Goal: Transaction & Acquisition: Purchase product/service

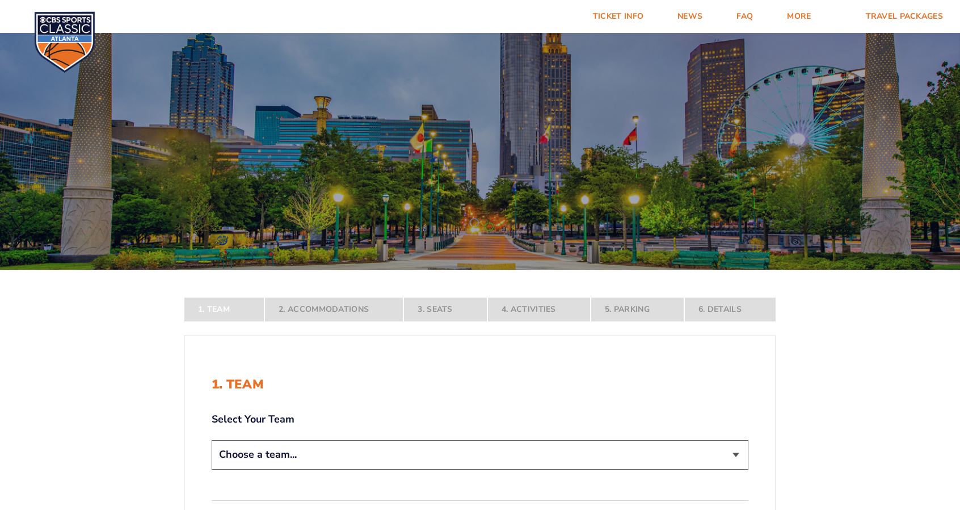
click at [736, 452] on select "Choose a team... [US_STATE] Wildcats [US_STATE] State Buckeyes [US_STATE] Tar H…" at bounding box center [480, 454] width 537 height 29
select select "12756"
click at [212, 469] on select "Choose a team... [US_STATE] Wildcats [US_STATE] State Buckeyes [US_STATE] Tar H…" at bounding box center [480, 454] width 537 height 29
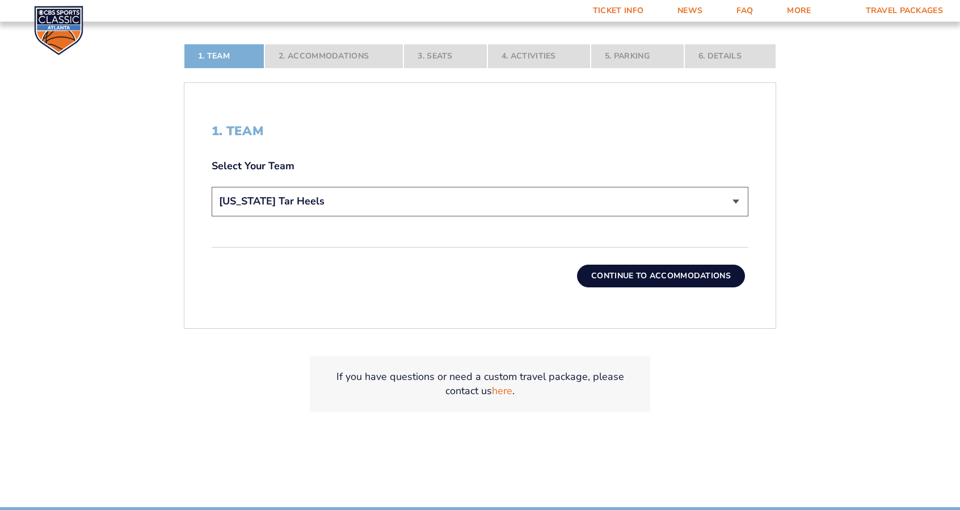
scroll to position [359, 0]
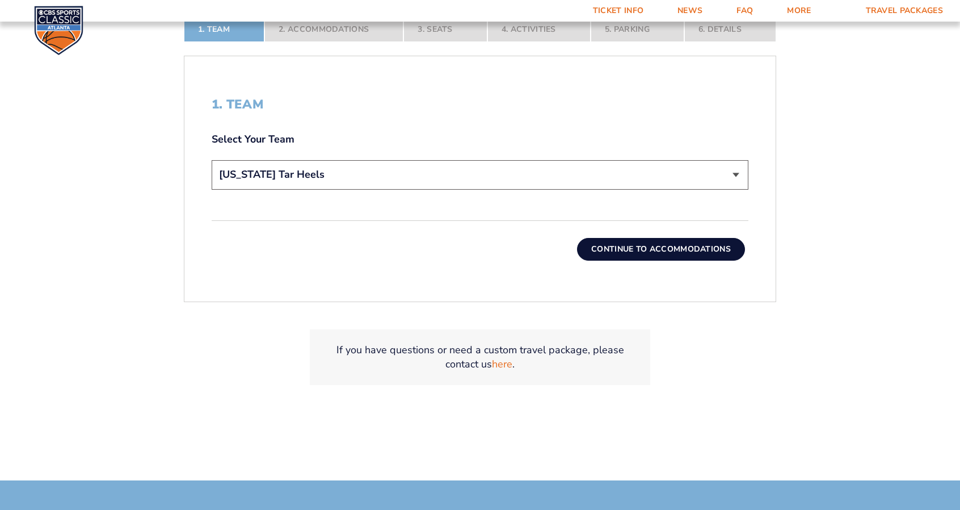
click at [680, 241] on button "Continue To Accommodations" at bounding box center [661, 249] width 168 height 23
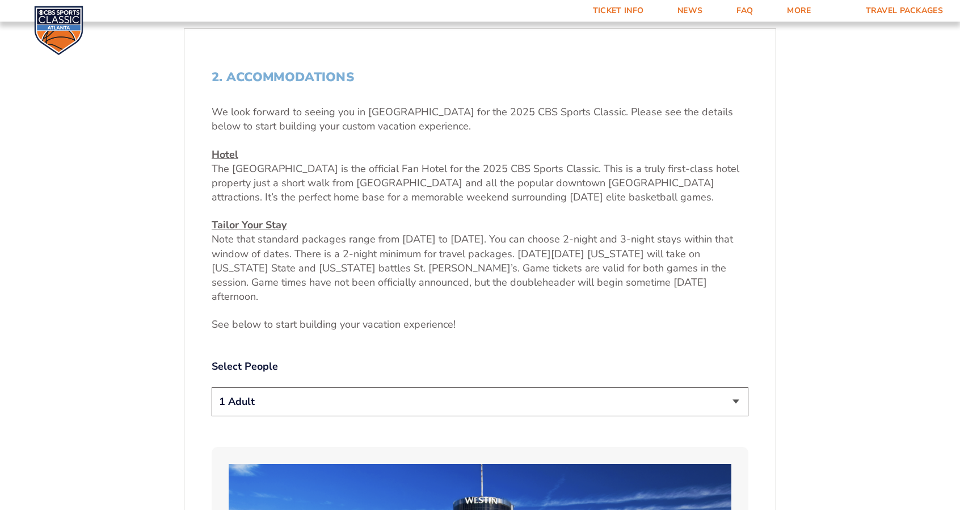
scroll to position [425, 0]
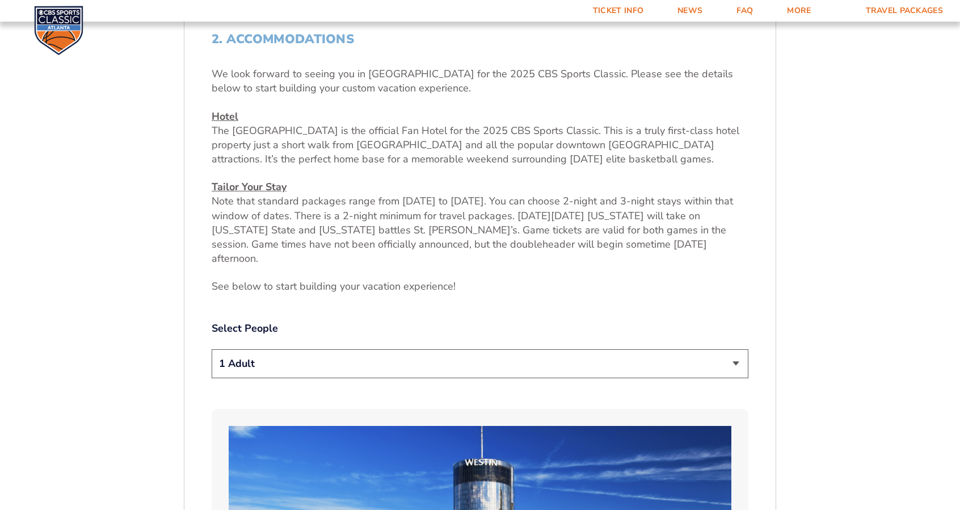
click at [737, 349] on select "1 Adult 2 Adults 3 Adults 4 Adults 2 Adults + 1 Child 2 Adults + 2 Children 2 A…" at bounding box center [480, 363] width 537 height 29
select select "2 Adults"
click at [212, 349] on select "1 Adult 2 Adults 3 Adults 4 Adults 2 Adults + 1 Child 2 Adults + 2 Children 2 A…" at bounding box center [480, 363] width 537 height 29
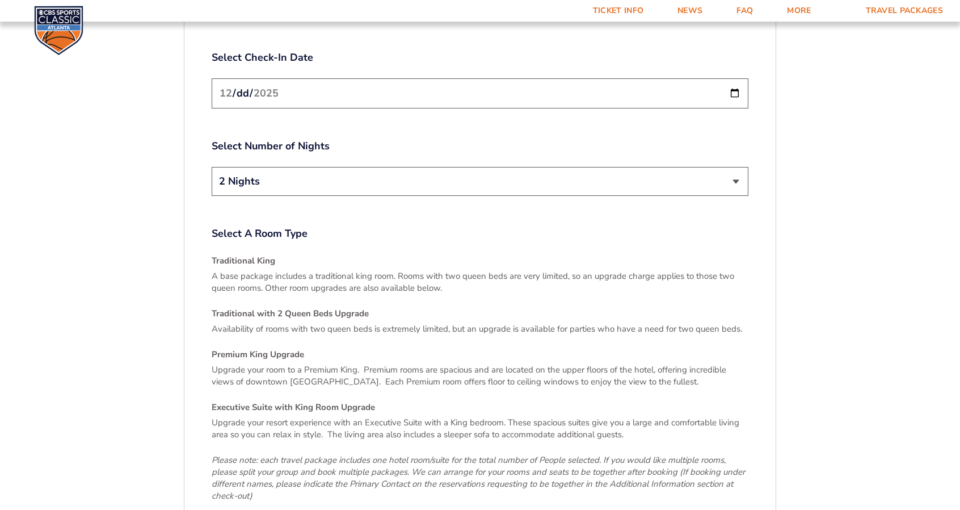
scroll to position [1503, 0]
click at [244, 254] on h4 "Traditional King" at bounding box center [480, 260] width 537 height 12
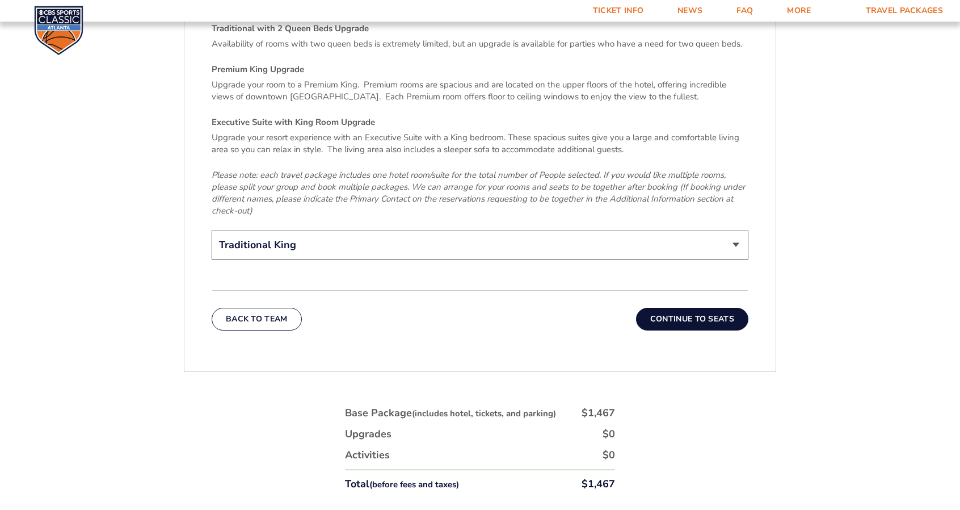
scroll to position [1800, 0]
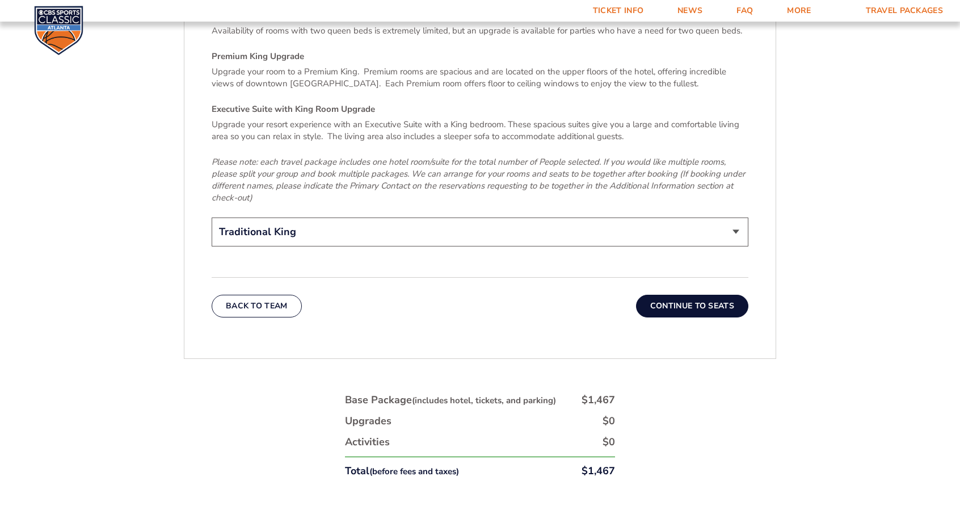
click at [694, 295] on button "Continue To Seats" at bounding box center [692, 306] width 112 height 23
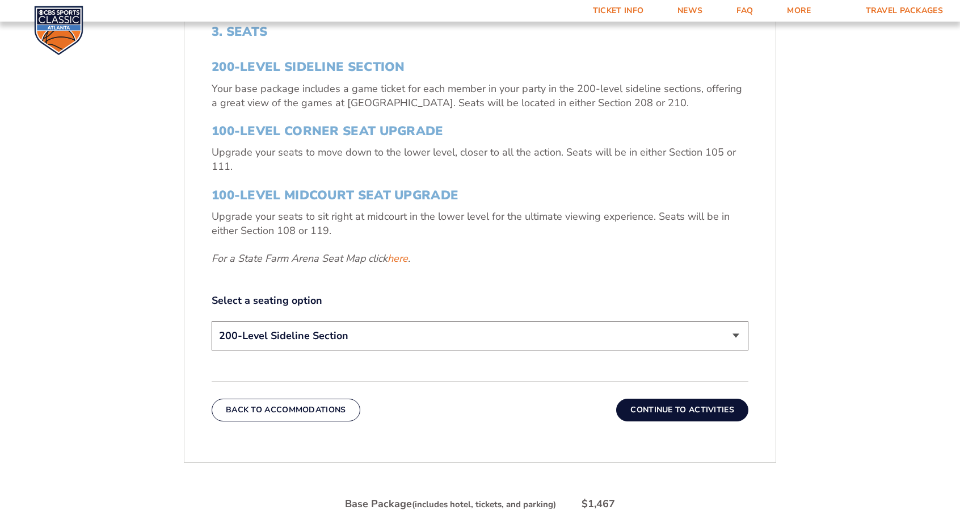
scroll to position [442, 0]
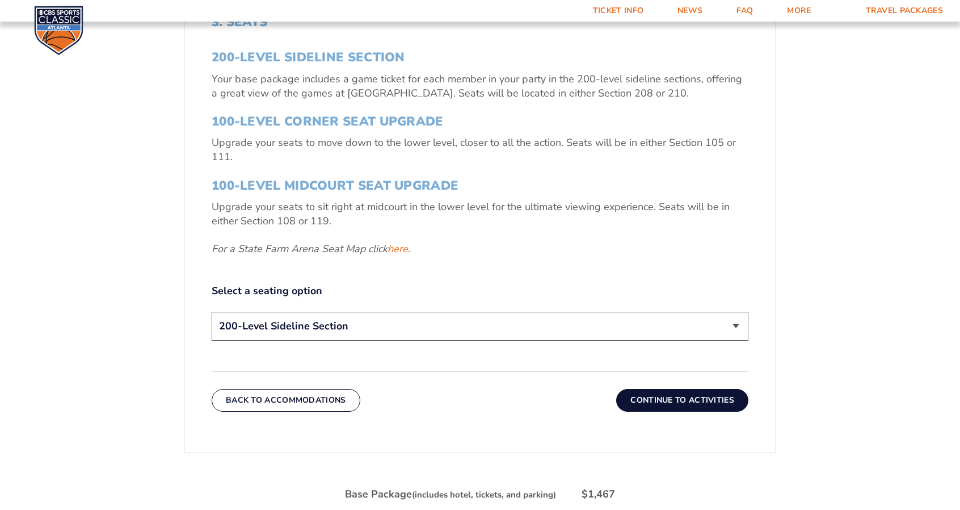
click at [665, 396] on button "Continue To Activities" at bounding box center [682, 400] width 132 height 23
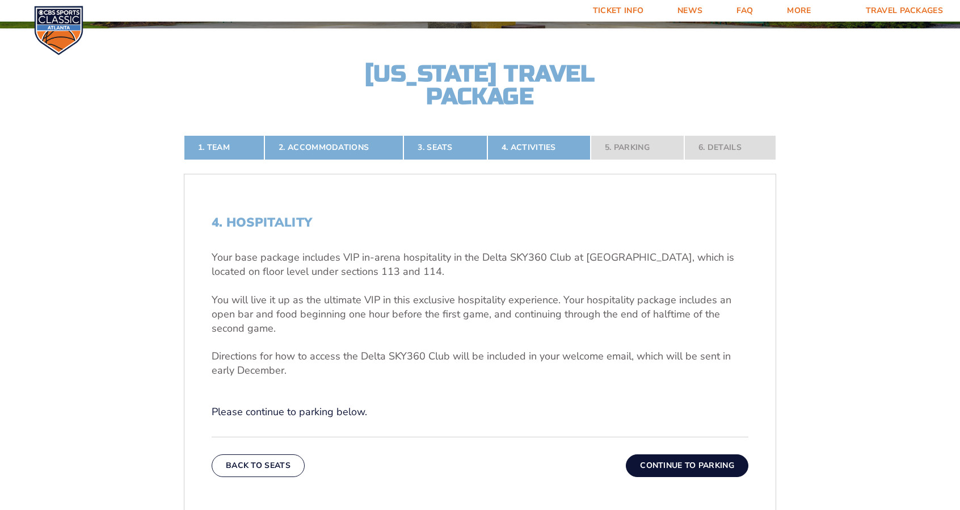
scroll to position [241, 0]
click at [686, 460] on button "Continue To Parking" at bounding box center [687, 466] width 123 height 23
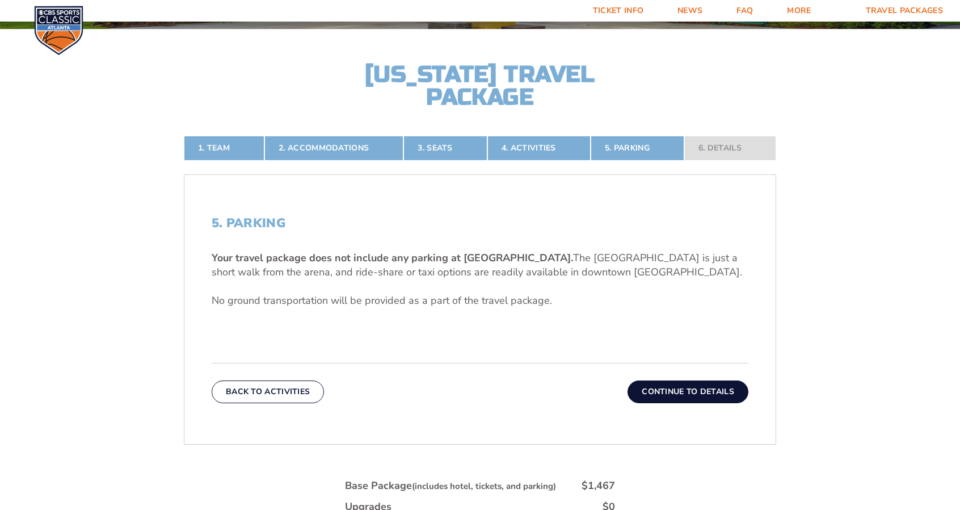
click at [682, 391] on button "Continue To Details" at bounding box center [688, 391] width 121 height 23
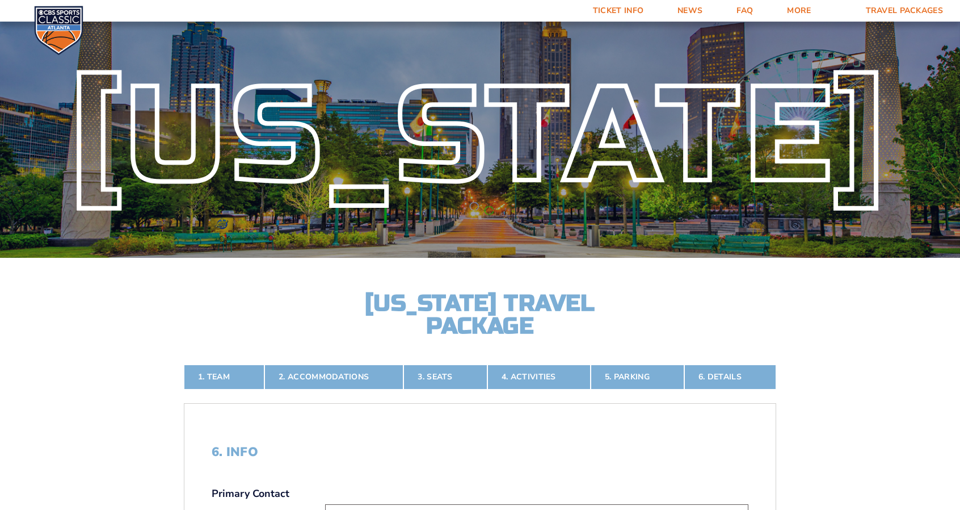
scroll to position [0, 0]
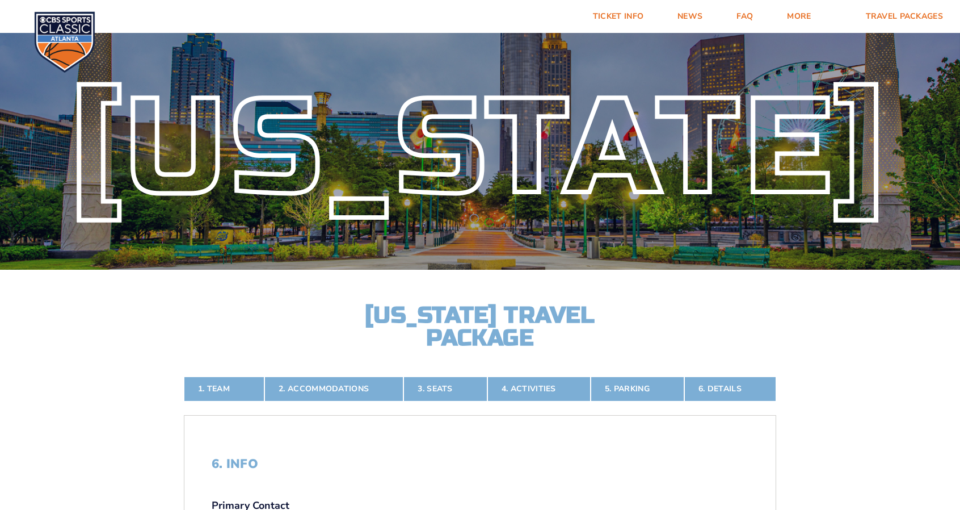
click at [731, 392] on nav "1. Team 2. Accommodations 3. Seats 4. Activities 5. Parking 6. Details" at bounding box center [480, 388] width 593 height 25
click at [723, 387] on nav "1. Team 2. Accommodations 3. Seats 4. Activities 5. Parking 6. Details" at bounding box center [480, 388] width 593 height 25
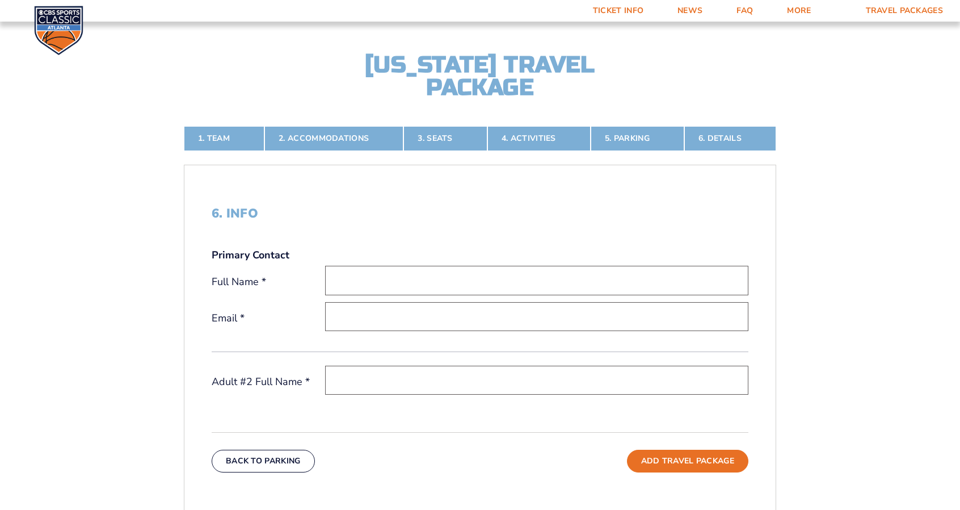
scroll to position [230, 0]
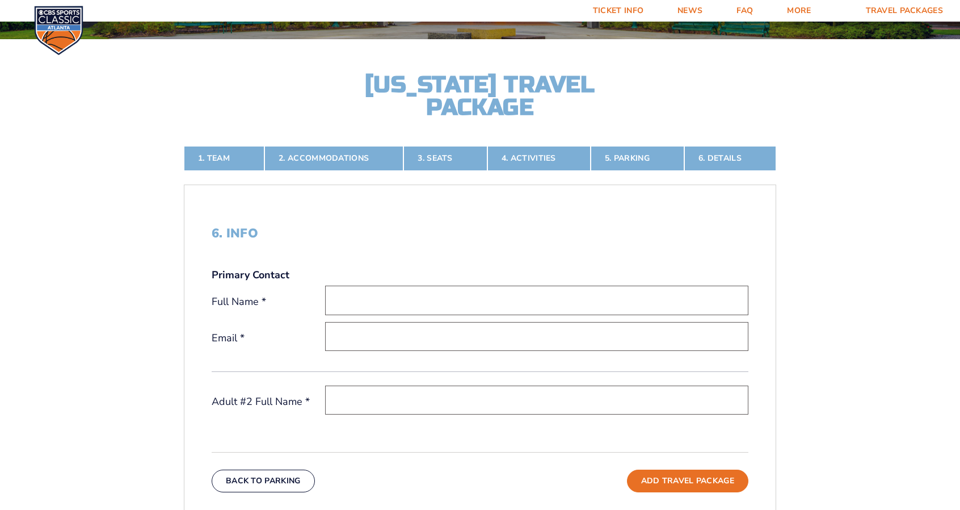
click at [392, 300] on input "text" at bounding box center [536, 300] width 423 height 29
type input "[PERSON_NAME]"
click at [413, 390] on input "text" at bounding box center [536, 399] width 423 height 29
drag, startPoint x: 413, startPoint y: 390, endPoint x: 395, endPoint y: 446, distance: 58.7
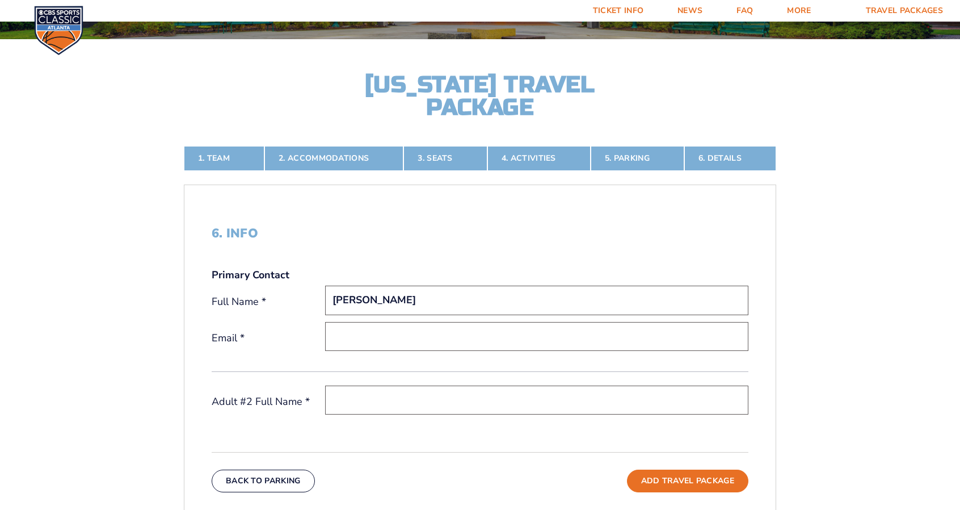
click at [395, 446] on div "6. Info Primary Contact Full Name * Nancy Pedigo Email * Adult #2 Full Name * B…" at bounding box center [480, 359] width 592 height 321
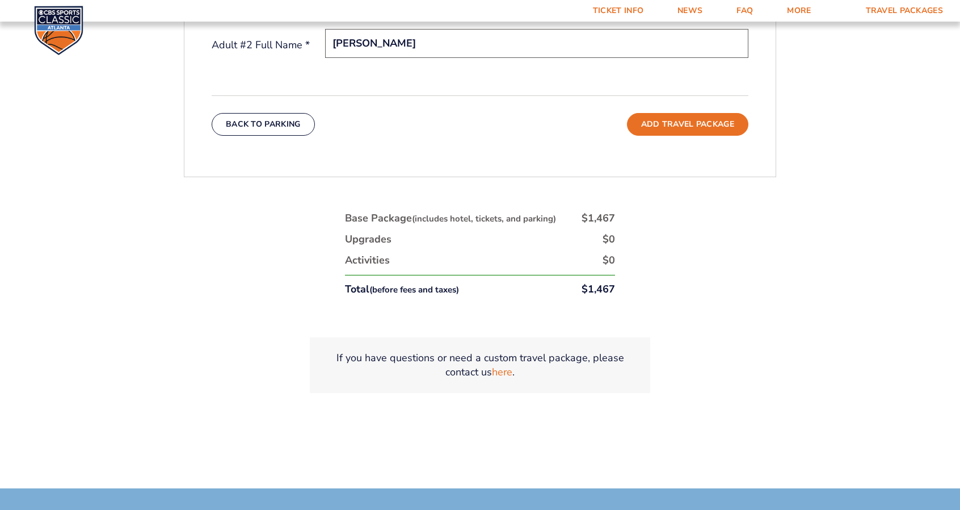
scroll to position [545, 0]
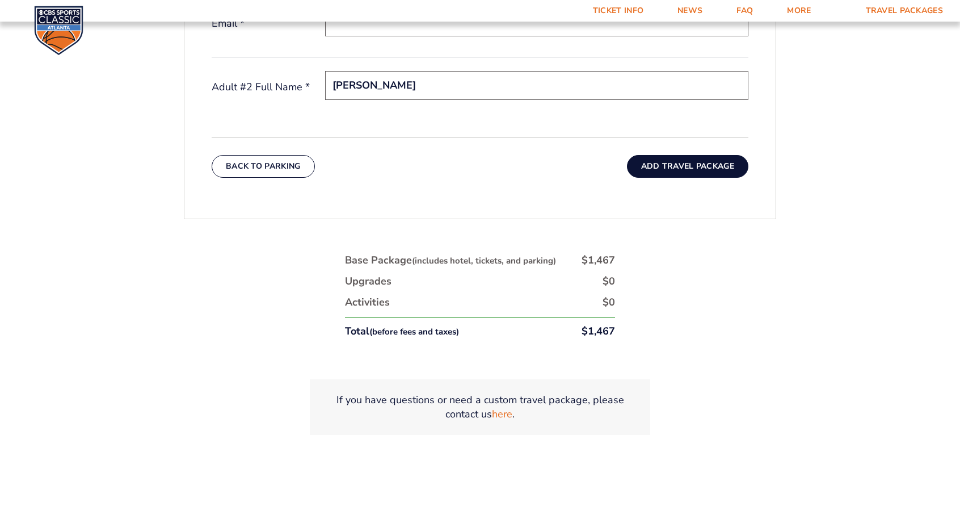
type input "[PERSON_NAME]"
click at [679, 163] on button "Add Travel Package" at bounding box center [687, 166] width 121 height 23
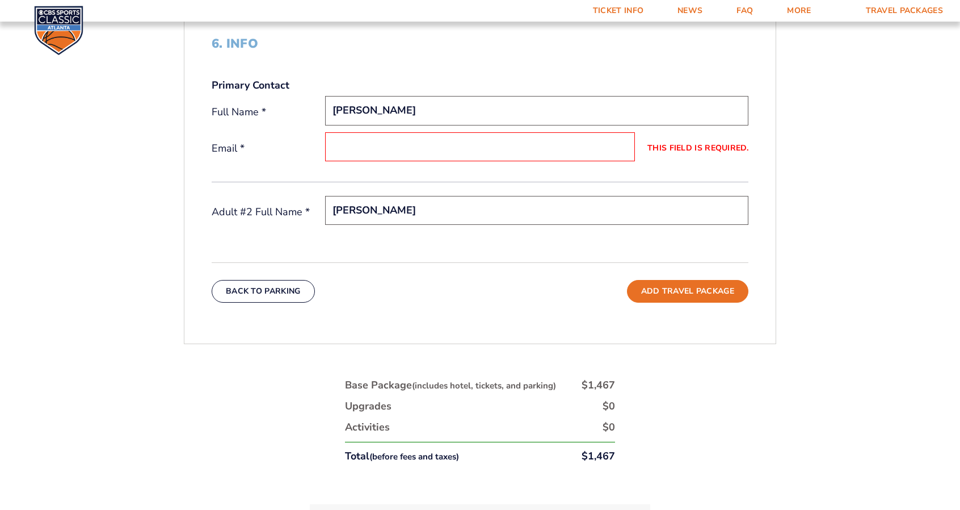
scroll to position [382, 0]
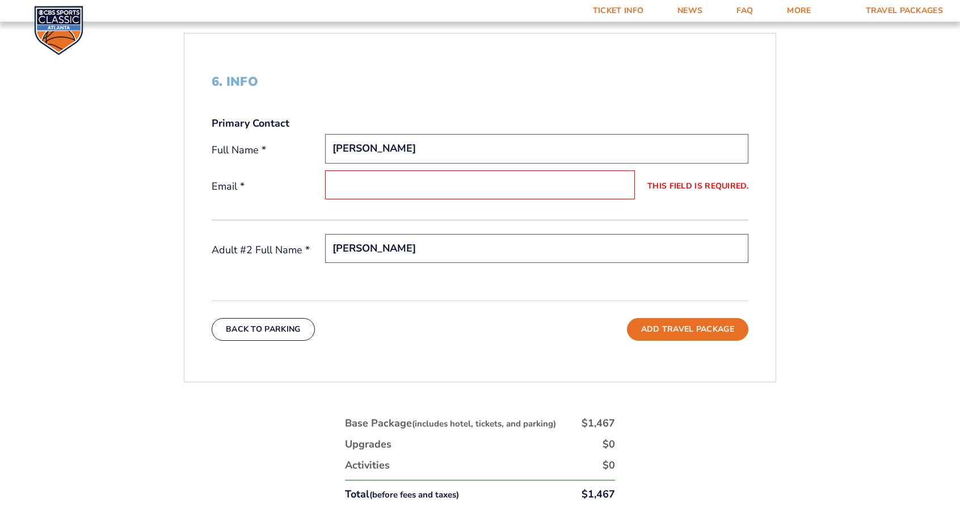
click at [481, 188] on input "This field is required." at bounding box center [480, 184] width 310 height 29
type input "[EMAIL_ADDRESS][DOMAIN_NAME]"
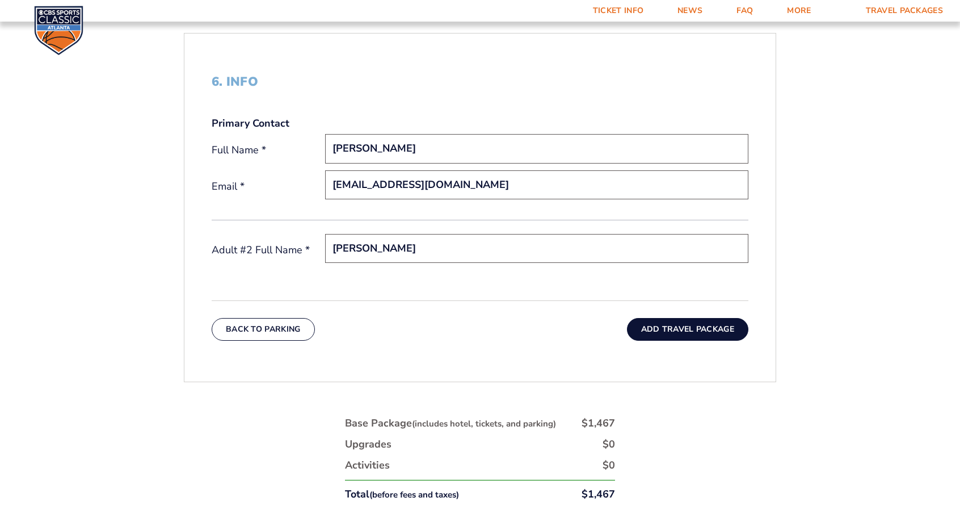
click at [673, 324] on button "Add Travel Package" at bounding box center [687, 329] width 121 height 23
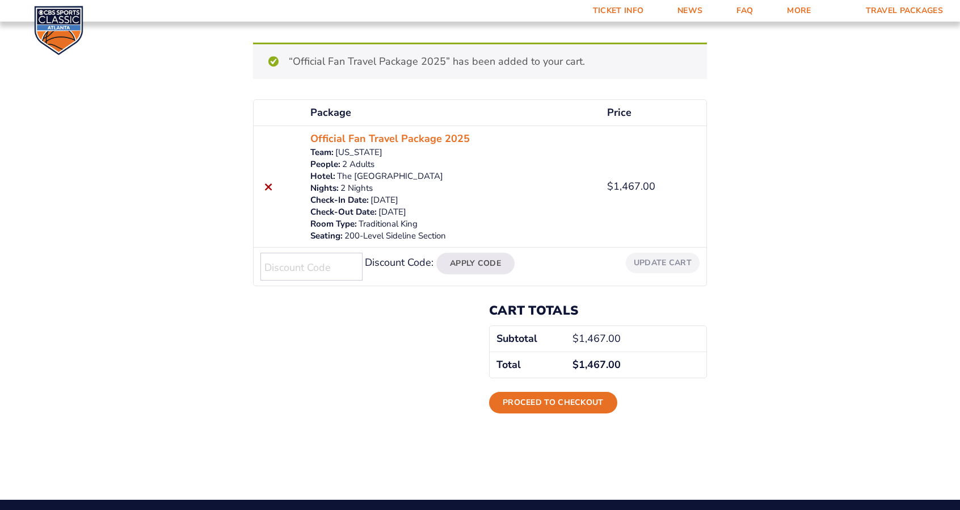
scroll to position [56, 0]
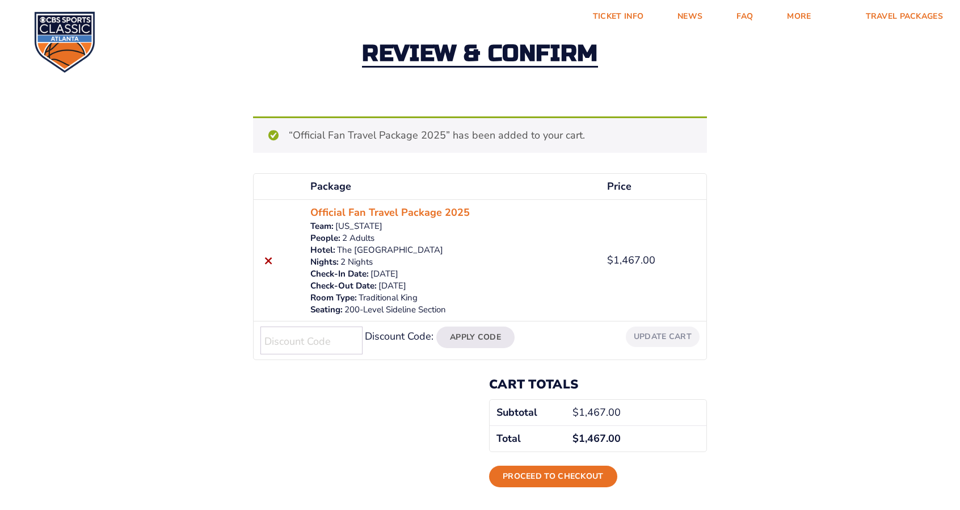
click at [959, 47] on div "Review & Confirm" at bounding box center [480, 54] width 960 height 123
click at [751, 15] on link "FAQ" at bounding box center [745, 16] width 51 height 33
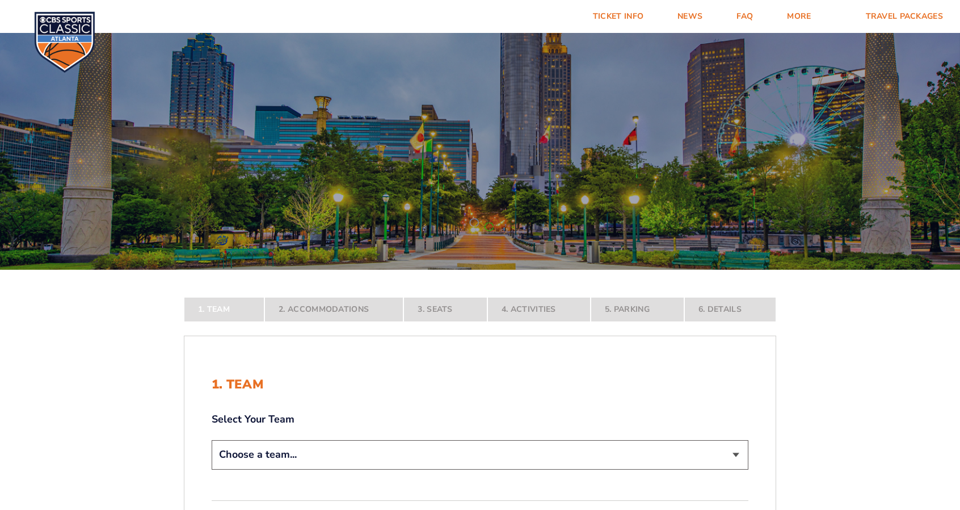
click at [737, 450] on select "Choose a team... [US_STATE] Wildcats [US_STATE] State Buckeyes [US_STATE] Tar H…" at bounding box center [480, 454] width 537 height 29
select select "12756"
click at [212, 469] on select "Choose a team... [US_STATE] Wildcats [US_STATE] State Buckeyes [US_STATE] Tar H…" at bounding box center [480, 454] width 537 height 29
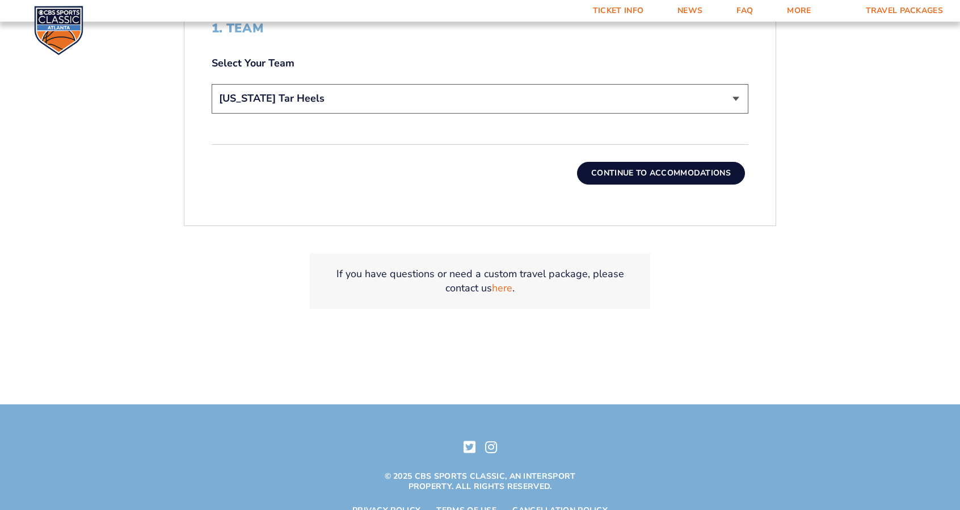
scroll to position [468, 0]
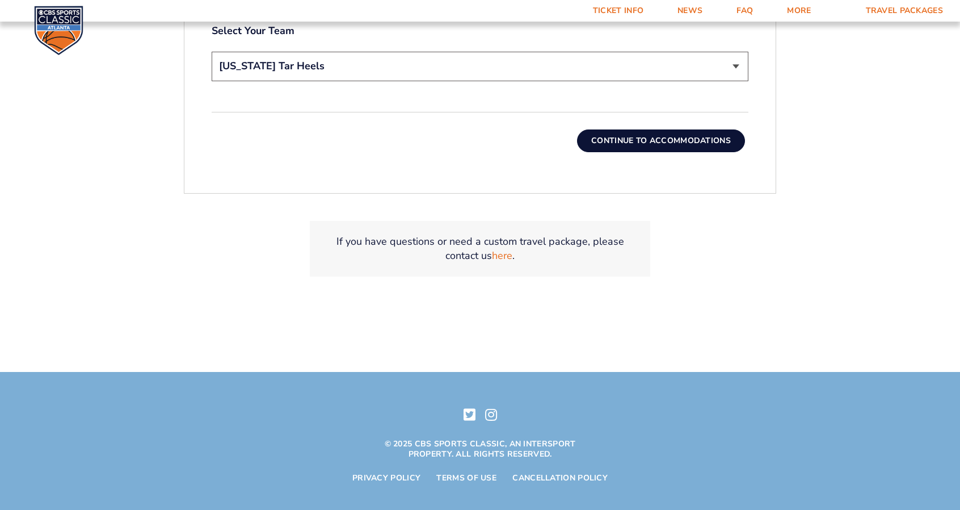
click at [673, 134] on button "Continue To Accommodations" at bounding box center [661, 140] width 168 height 23
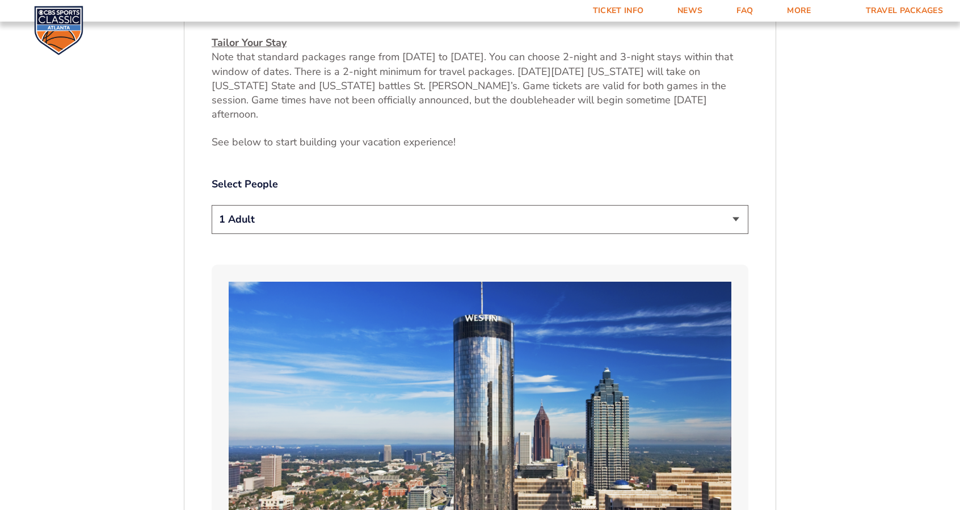
scroll to position [624, 0]
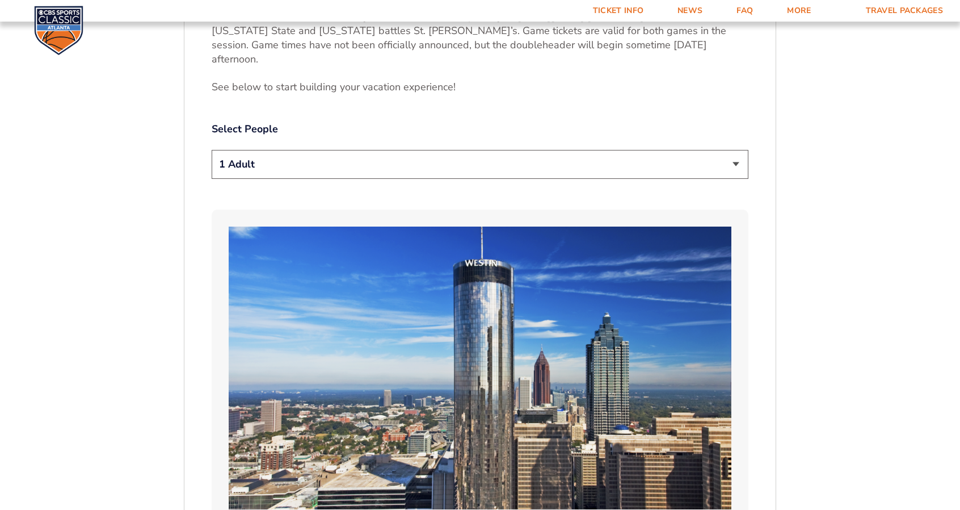
click at [735, 150] on select "1 Adult 2 Adults 3 Adults 4 Adults 2 Adults + 1 Child 2 Adults + 2 Children 2 A…" at bounding box center [480, 164] width 537 height 29
select select "2 Adults"
click at [212, 150] on select "1 Adult 2 Adults 3 Adults 4 Adults 2 Adults + 1 Child 2 Adults + 2 Children 2 A…" at bounding box center [480, 164] width 537 height 29
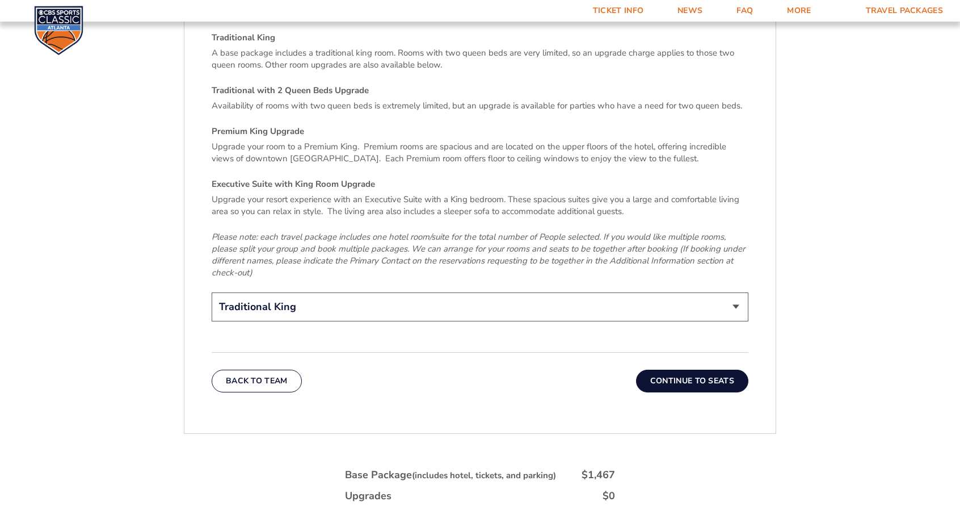
scroll to position [1772, 0]
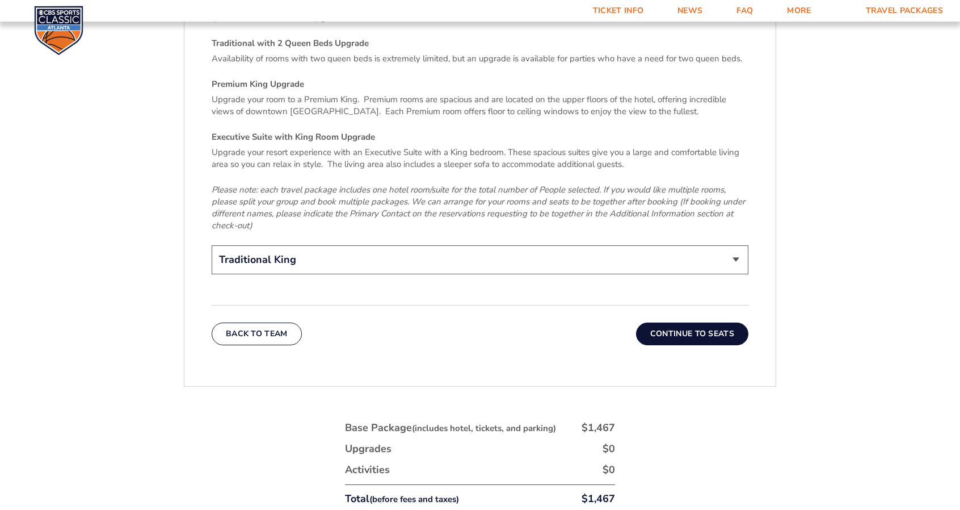
click at [703, 322] on button "Continue To Seats" at bounding box center [692, 333] width 112 height 23
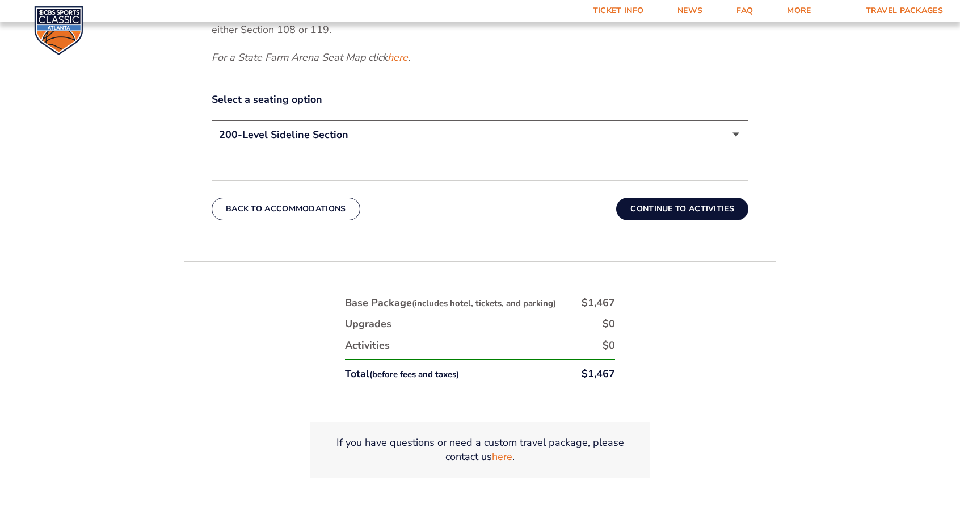
scroll to position [686, 0]
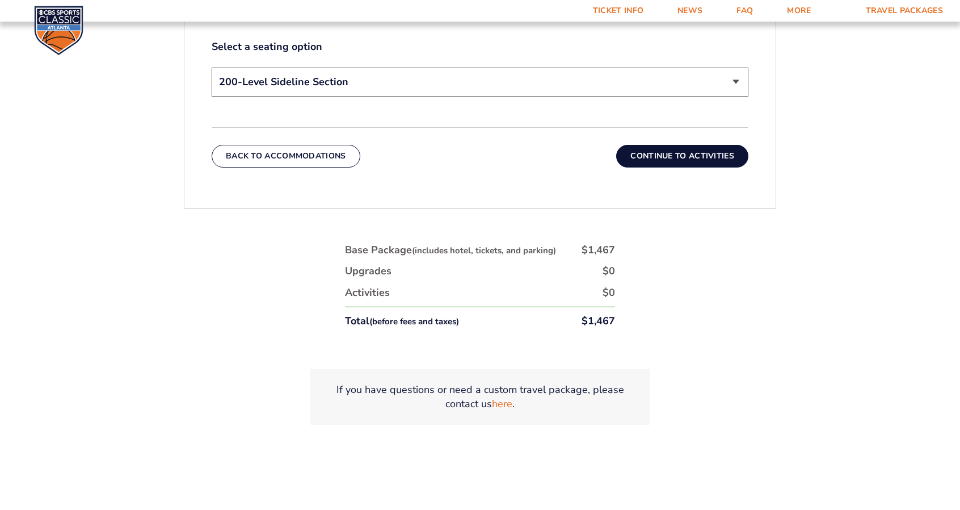
click at [682, 148] on button "Continue To Activities" at bounding box center [682, 156] width 132 height 23
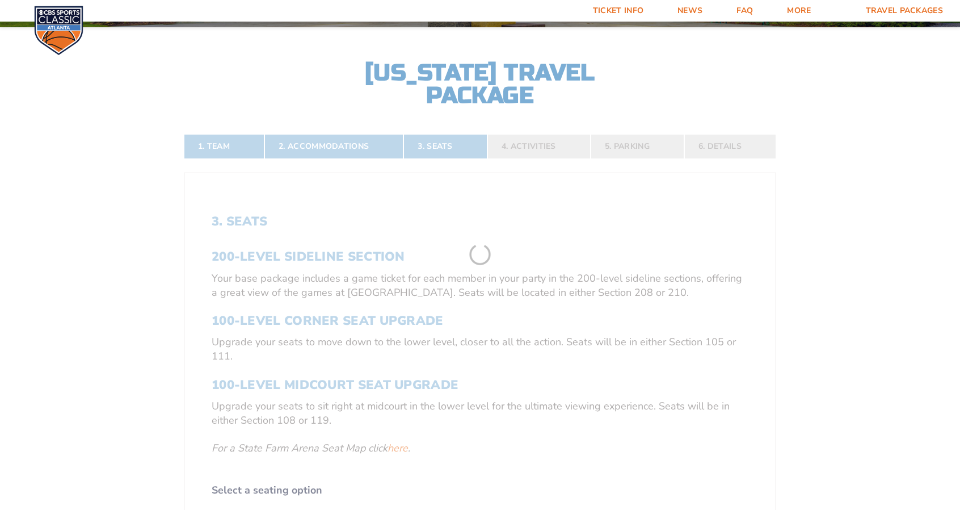
scroll to position [241, 0]
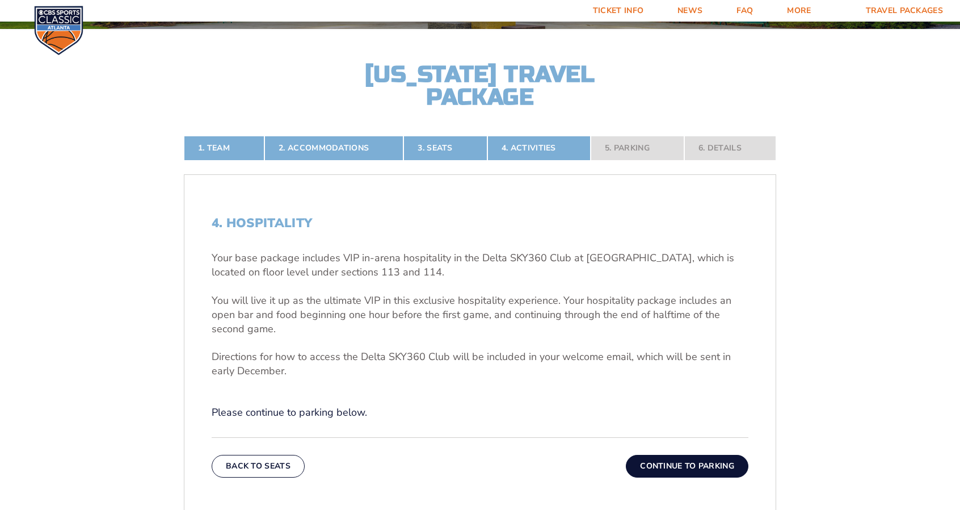
click at [668, 458] on button "Continue To Parking" at bounding box center [687, 466] width 123 height 23
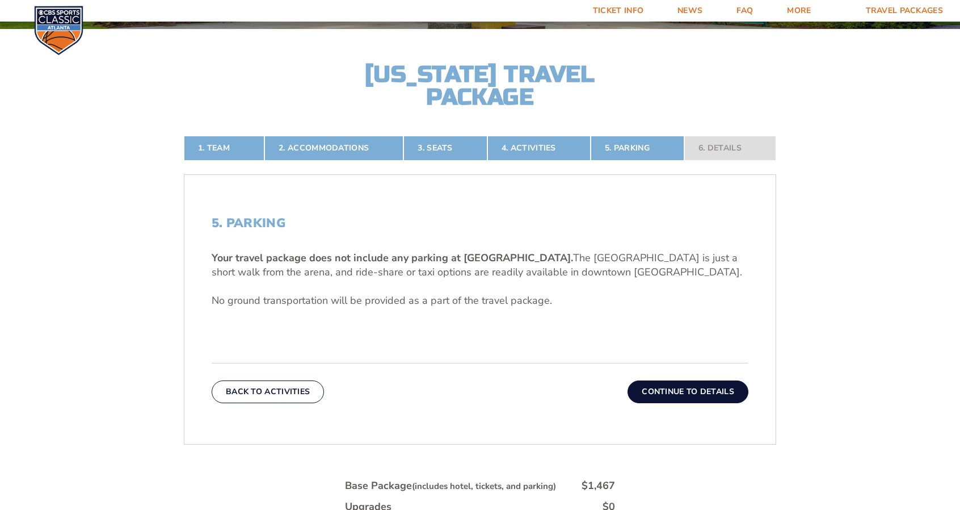
click at [703, 388] on button "Continue To Details" at bounding box center [688, 391] width 121 height 23
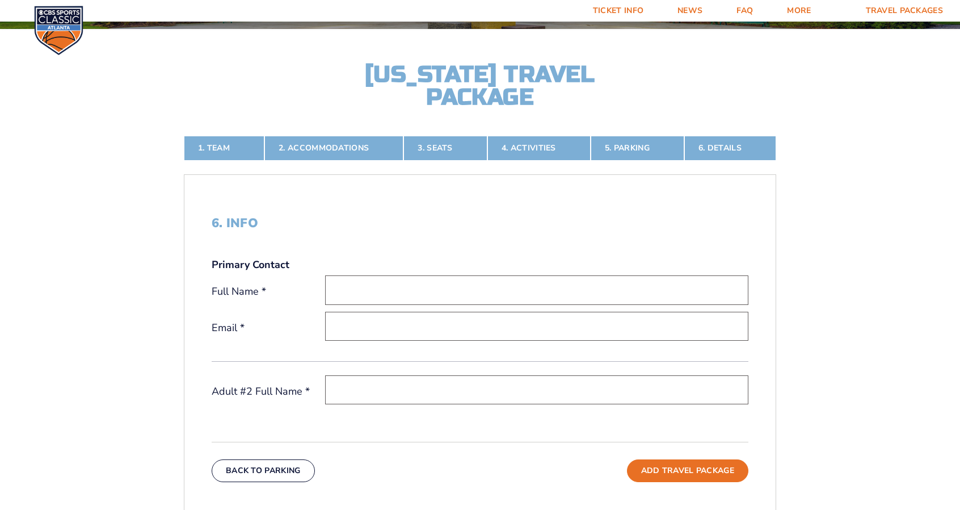
click at [417, 288] on input "text" at bounding box center [536, 289] width 423 height 29
type input "Nancy Pedigo"
click at [392, 322] on input "email" at bounding box center [536, 326] width 423 height 29
type input "[EMAIL_ADDRESS][DOMAIN_NAME]"
click at [395, 388] on input "text" at bounding box center [536, 389] width 423 height 29
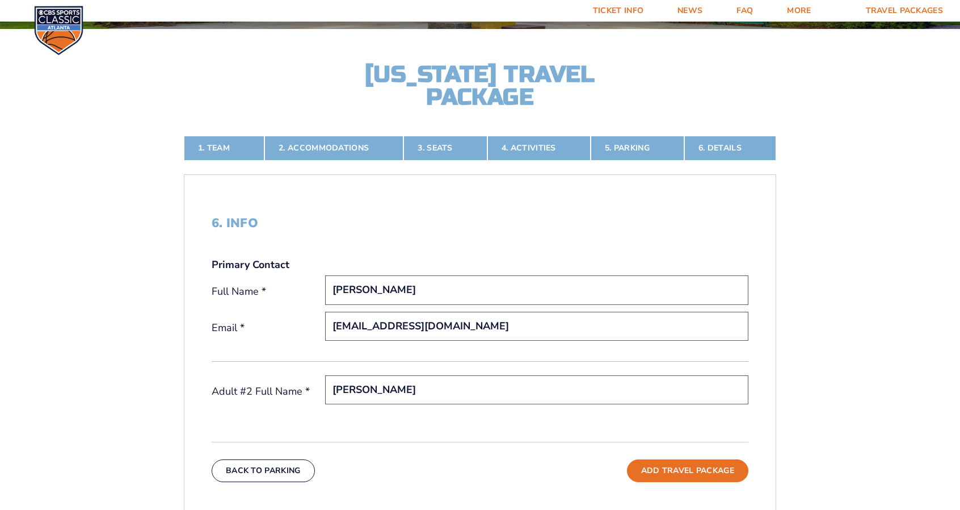
type input "Norman Pedigo"
click at [678, 467] on button "Add Travel Package" at bounding box center [687, 470] width 121 height 23
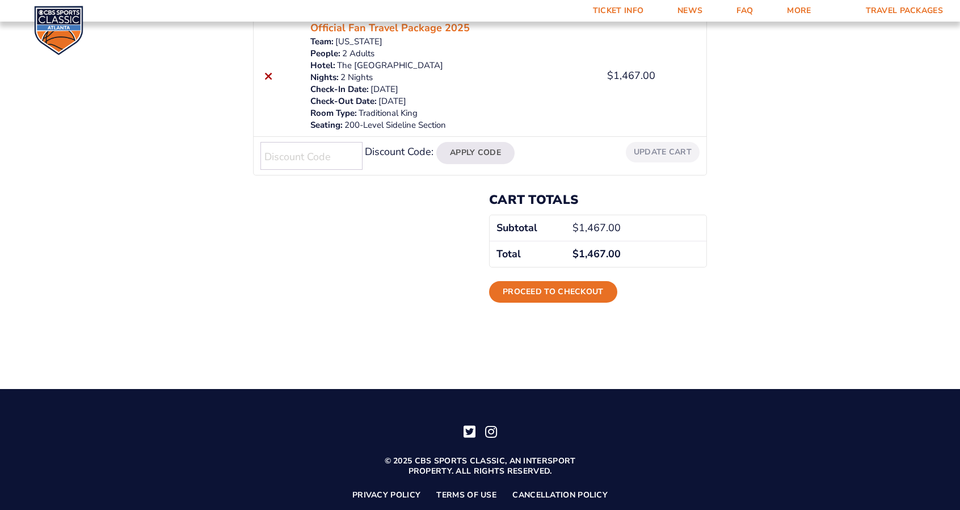
scroll to position [321, 0]
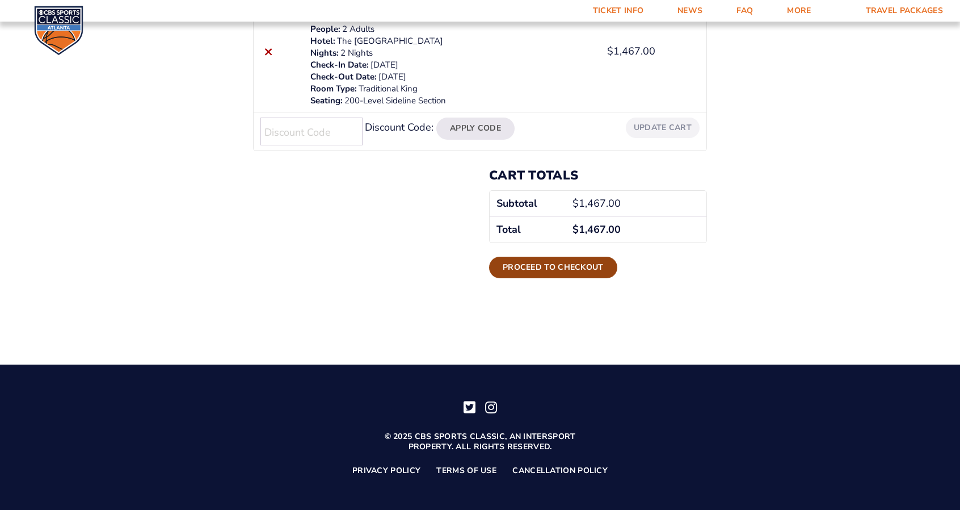
click at [587, 266] on link "Proceed to checkout" at bounding box center [553, 268] width 128 height 22
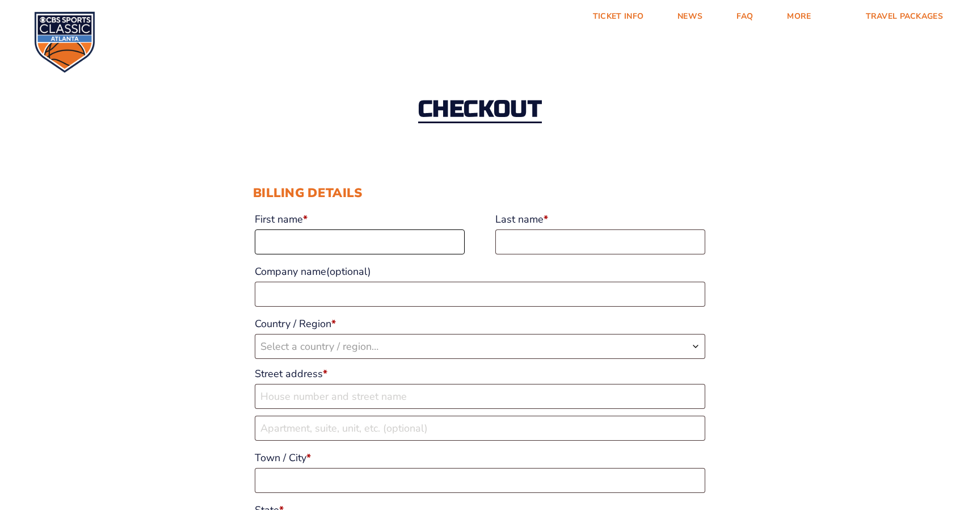
click at [390, 239] on input "First name *" at bounding box center [360, 241] width 210 height 25
type input "Norman"
type input "[STREET_ADDRESS]"
type input "Boone"
select select "NC"
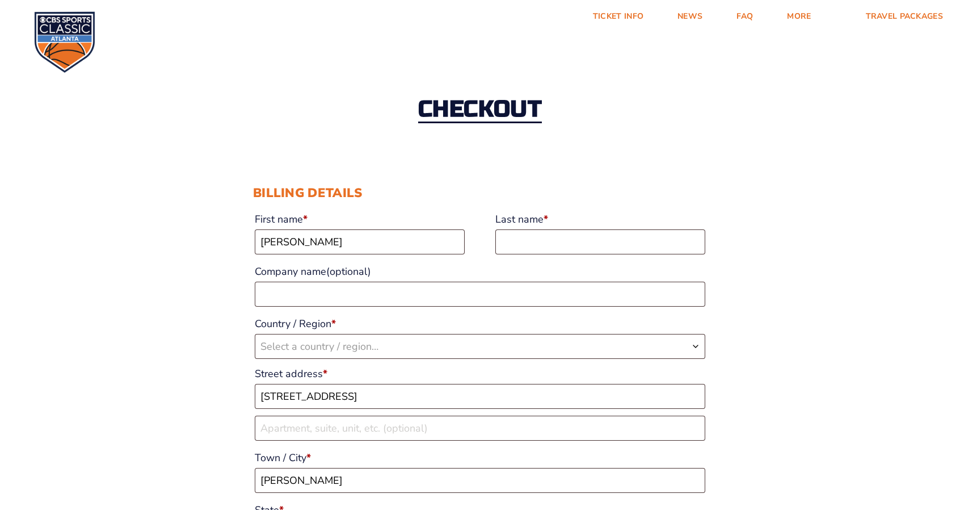
type input "28607"
type input "8037386555"
type input "Norman.pedigo@uscmed.sc.edu"
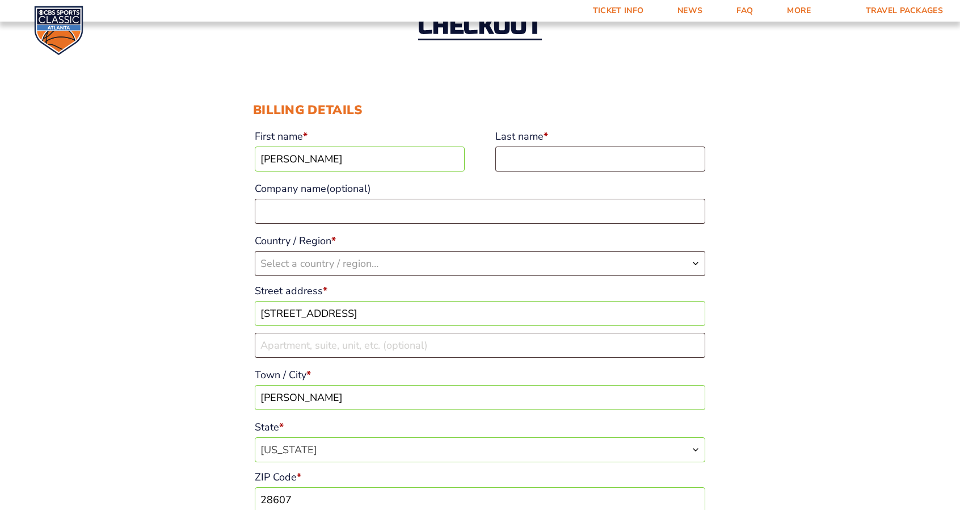
scroll to position [79, 0]
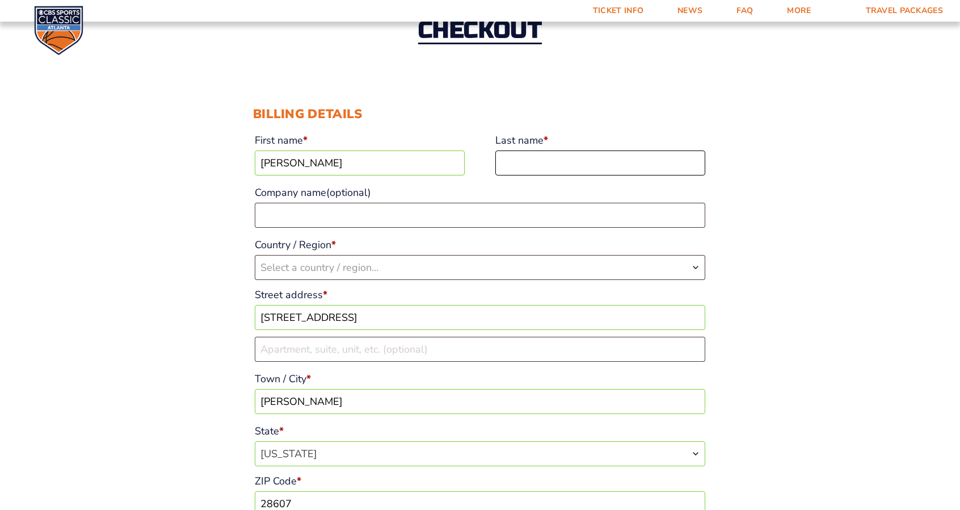
click at [580, 160] on input "Last name *" at bounding box center [601, 162] width 210 height 25
drag, startPoint x: 580, startPoint y: 160, endPoint x: 589, endPoint y: 220, distance: 61.5
click at [589, 220] on div "First name * Norman Last name * Company name (optional) Country / Region * Sele…" at bounding box center [480, 375] width 454 height 494
type input "Pedigo"
select select "US"
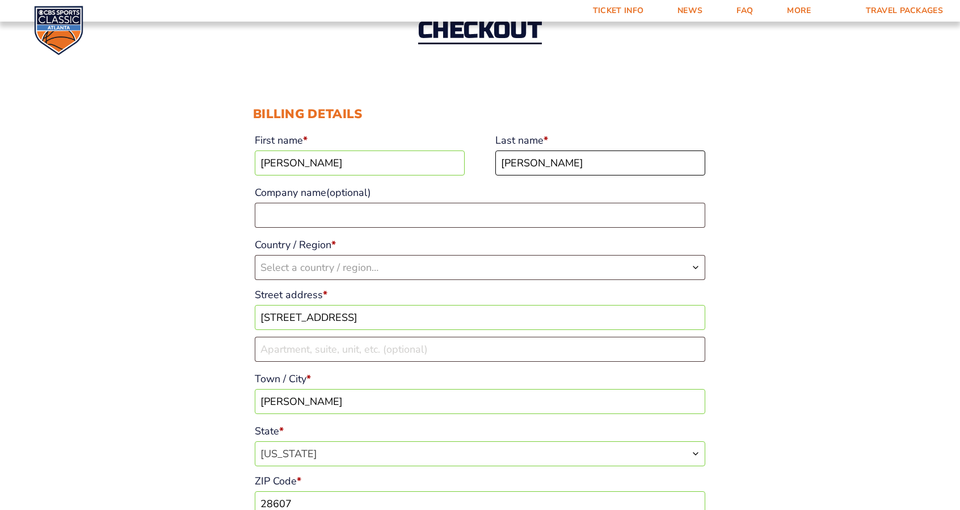
select select "US"
select select "NC"
click at [588, 233] on p "Country / Region * Select a country / region… Afghanistan Åland Islands Albania…" at bounding box center [480, 256] width 454 height 47
drag, startPoint x: 665, startPoint y: 334, endPoint x: 689, endPoint y: 342, distance: 25.1
click at [689, 342] on div "First name * Norman Last name * Pedigo Company name (optional) Country / Region…" at bounding box center [480, 375] width 454 height 494
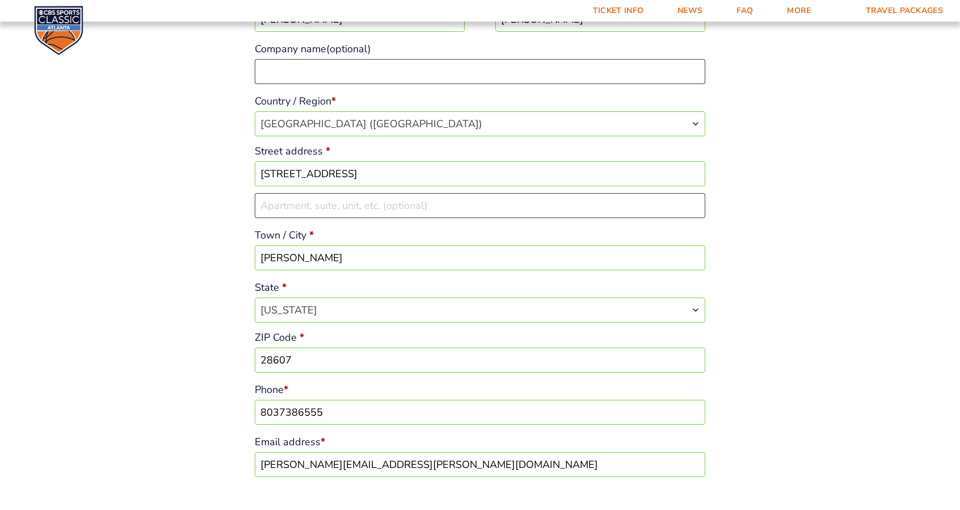
scroll to position [168, 0]
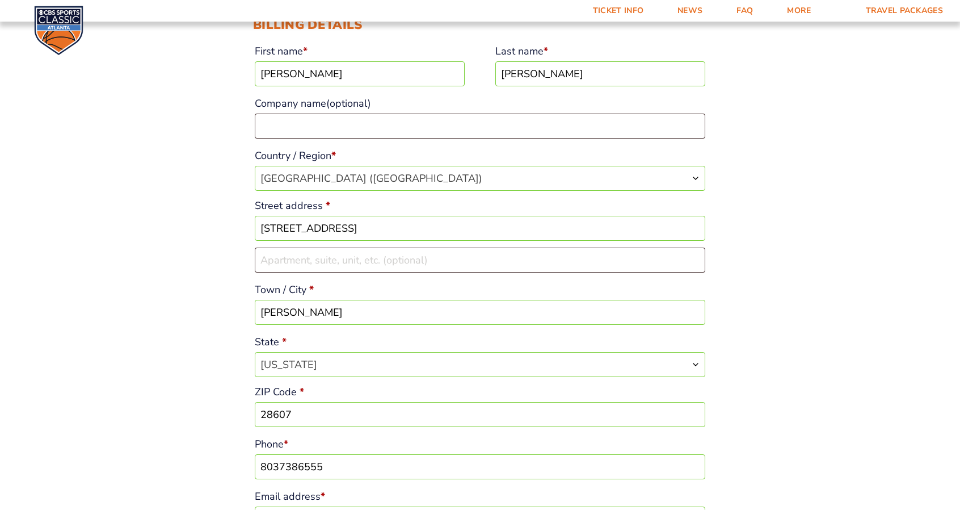
click at [307, 77] on input "Norman" at bounding box center [360, 73] width 210 height 25
type input "Nancy"
click at [337, 469] on input "8037386555" at bounding box center [480, 466] width 451 height 25
type input "8034098765"
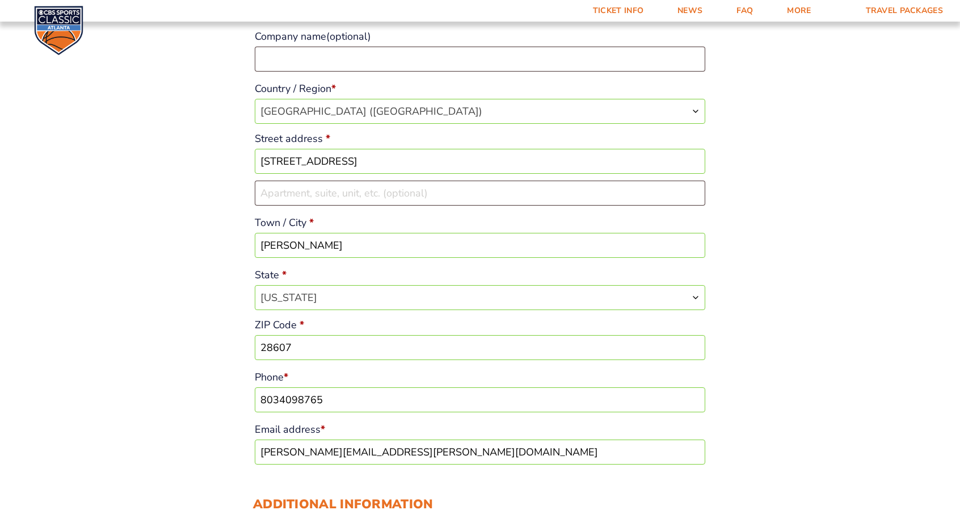
scroll to position [236, 0]
click at [569, 454] on input "Norman.pedigo@uscmed.sc.edu" at bounding box center [480, 450] width 451 height 25
drag, startPoint x: 569, startPoint y: 454, endPoint x: 444, endPoint y: 425, distance: 128.2
click at [444, 425] on p "Email address * Norman.pedigo@uscmed.sc.edu" at bounding box center [480, 440] width 454 height 49
type input "[EMAIL_ADDRESS][DOMAIN_NAME]"
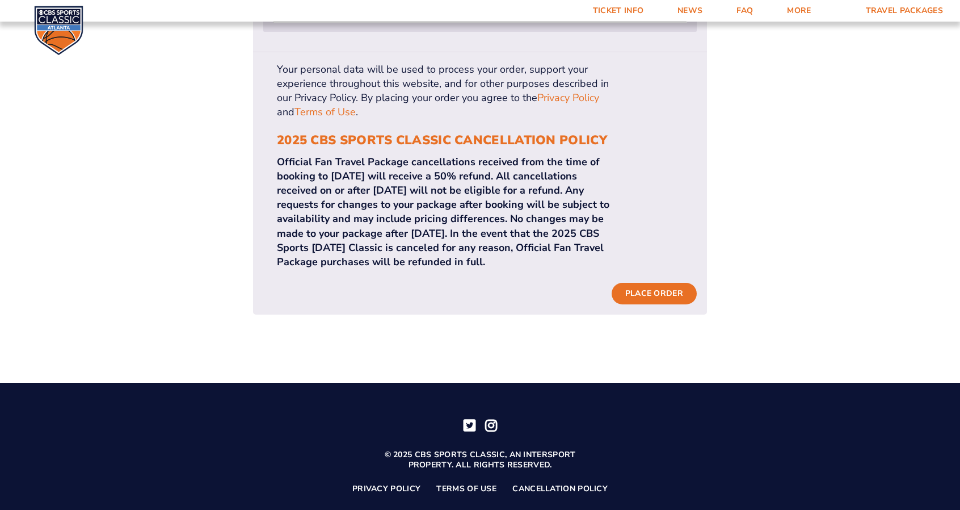
scroll to position [1238, 0]
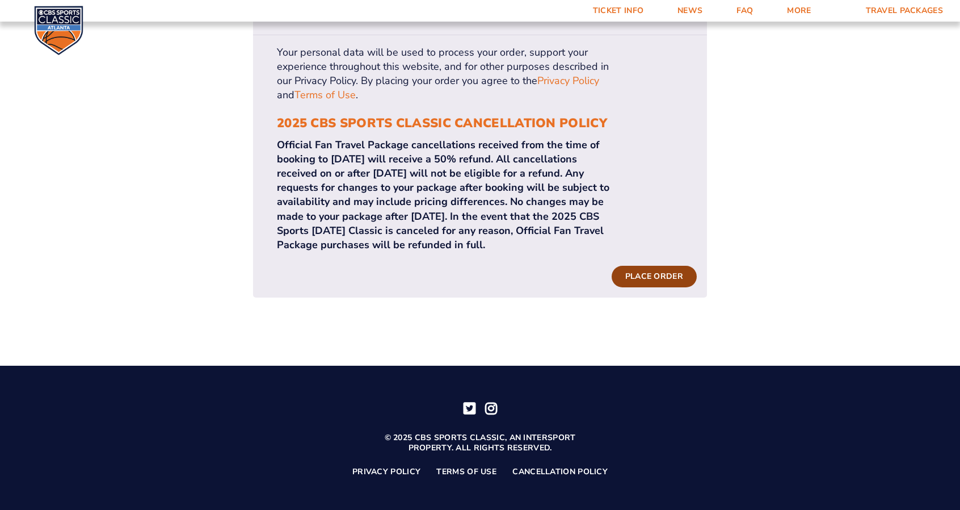
click at [661, 266] on button "Place order" at bounding box center [654, 277] width 85 height 22
